Goal: Task Accomplishment & Management: Manage account settings

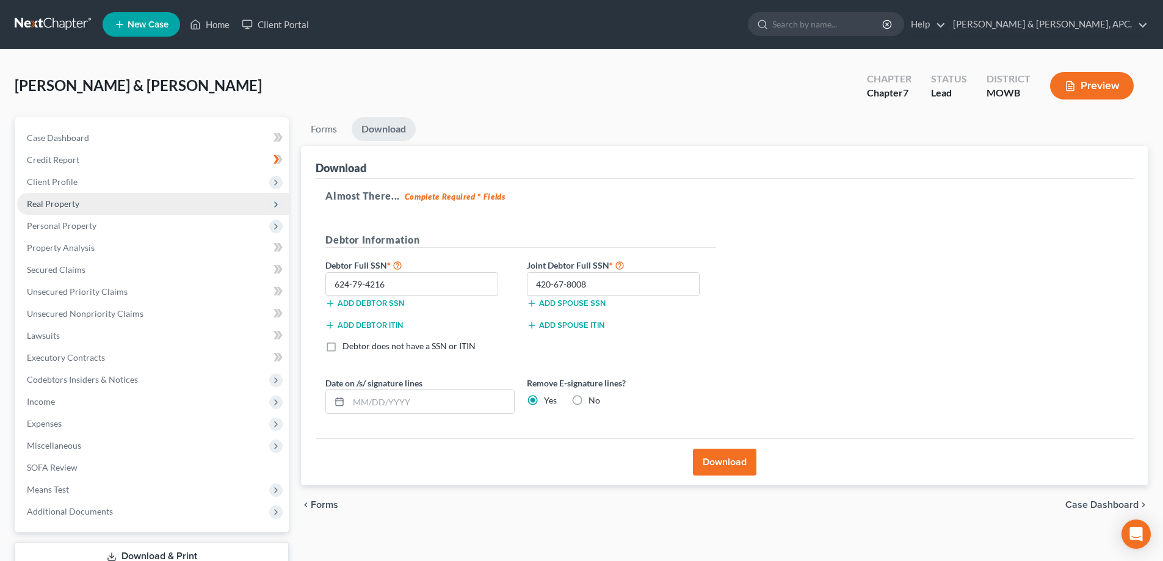
scroll to position [88, 0]
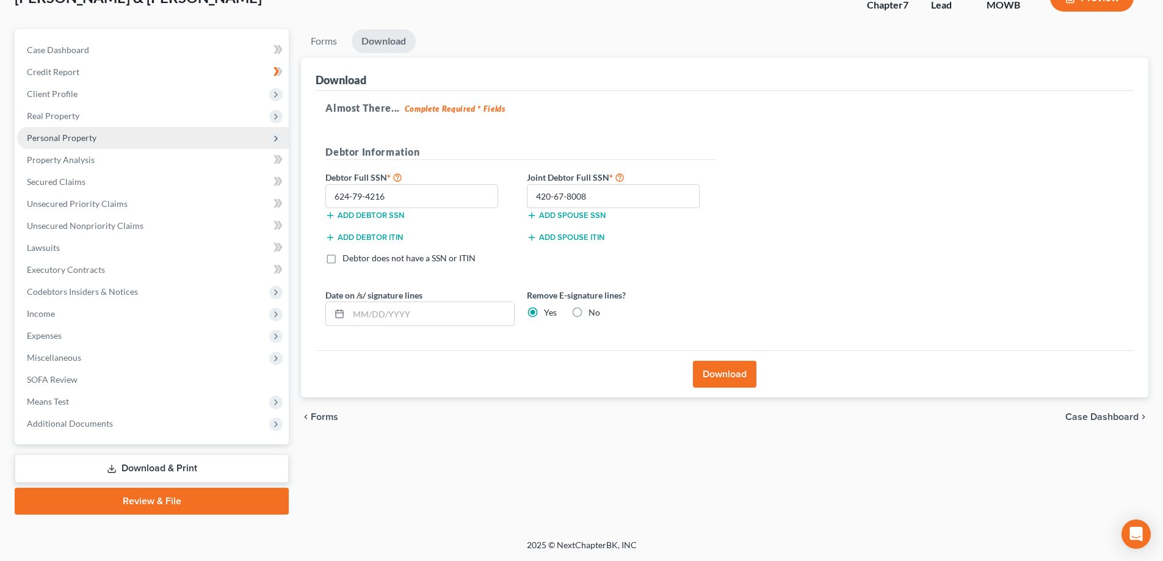
click at [41, 137] on span "Personal Property" at bounding box center [62, 137] width 70 height 10
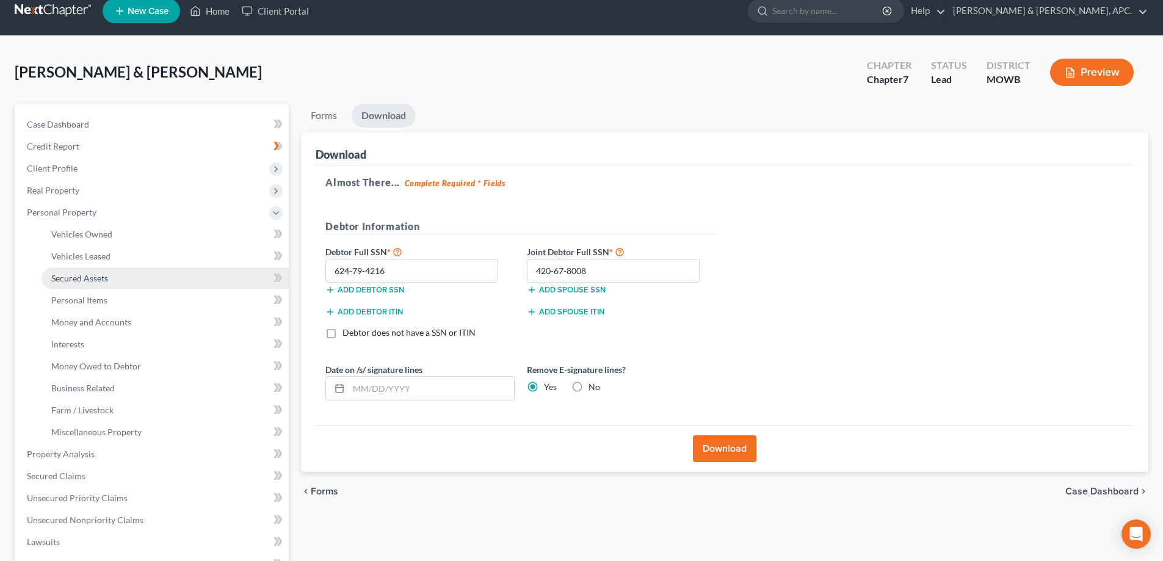
scroll to position [0, 0]
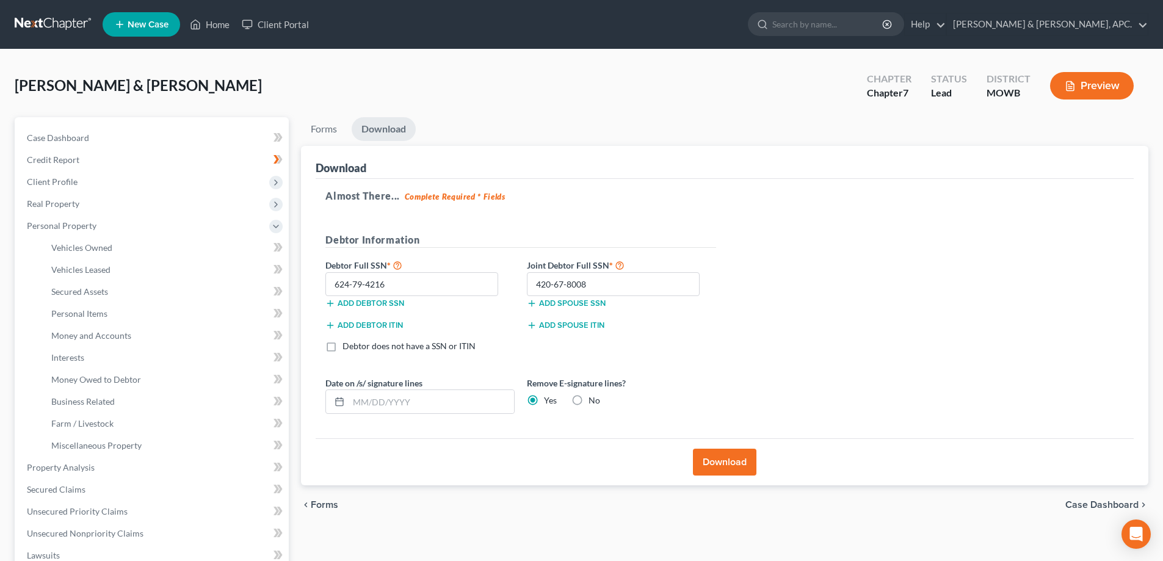
click at [61, 24] on link at bounding box center [54, 24] width 78 height 22
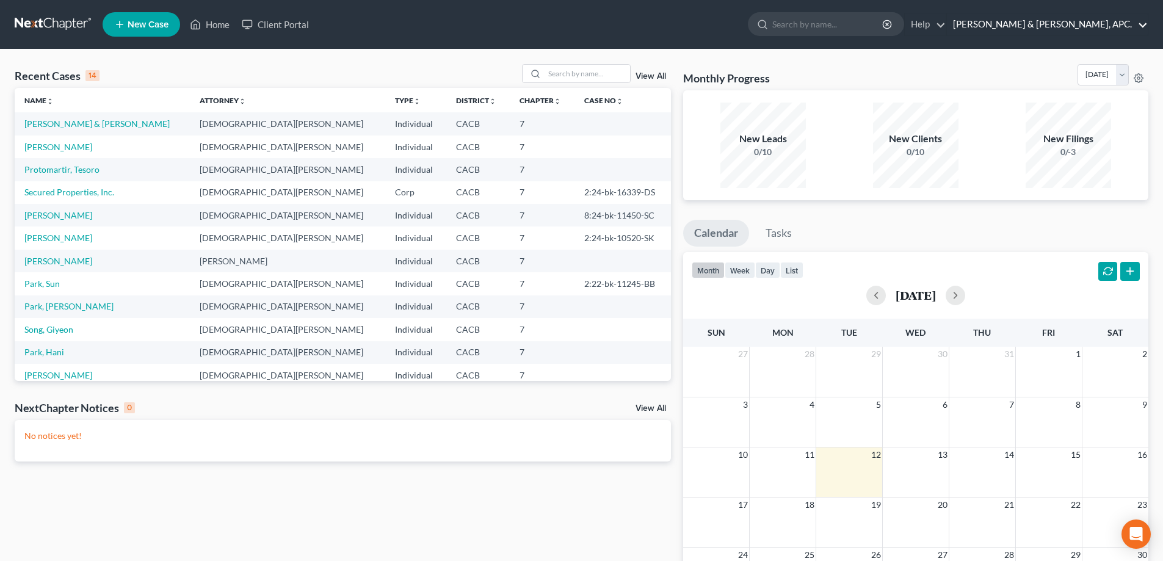
click at [1129, 22] on link "[PERSON_NAME] & [PERSON_NAME], APC." at bounding box center [1047, 24] width 201 height 22
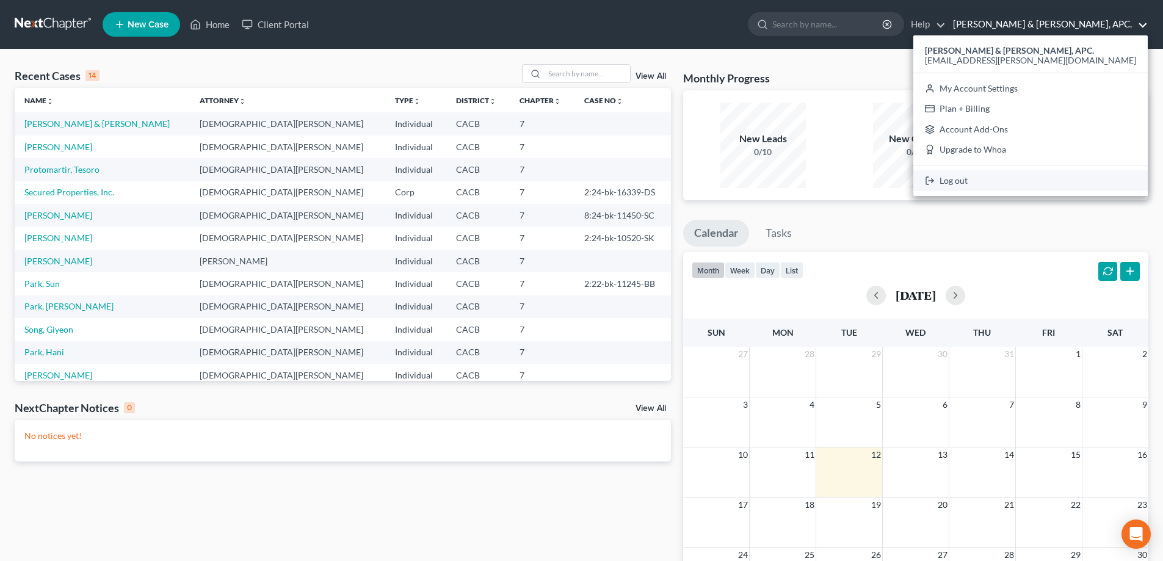
click at [1066, 178] on link "Log out" at bounding box center [1030, 180] width 234 height 21
